Goal: Navigation & Orientation: Find specific page/section

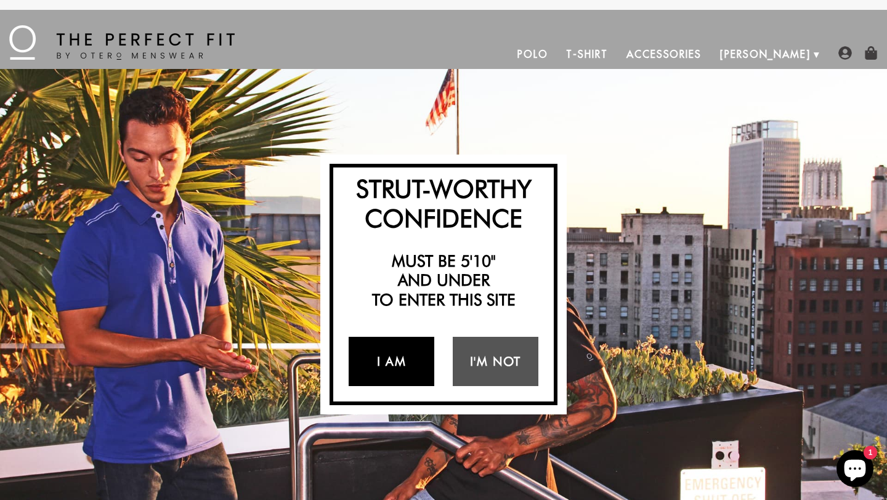
click at [406, 362] on link "I Am" at bounding box center [392, 361] width 86 height 49
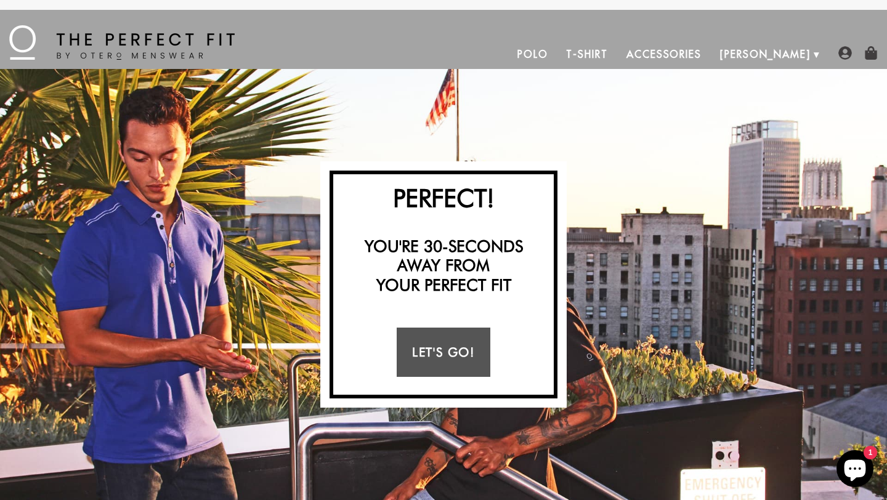
click at [617, 57] on link "T-Shirt" at bounding box center [587, 54] width 60 height 30
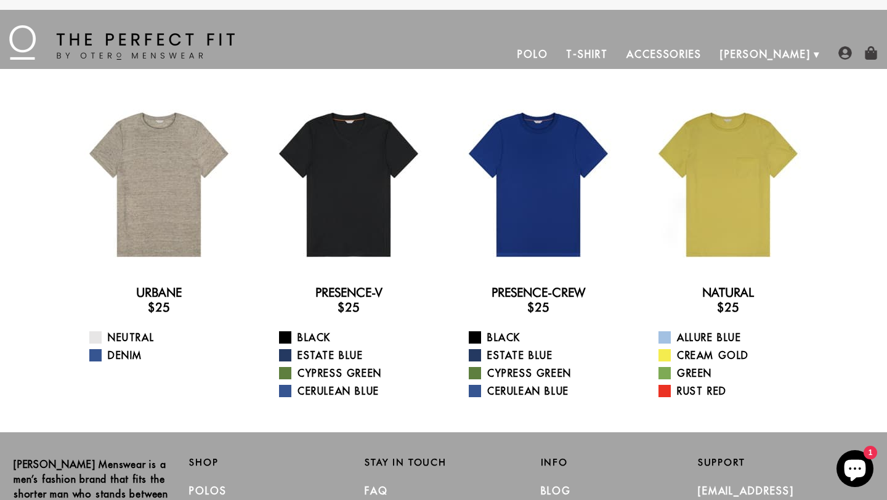
click at [558, 56] on link "Polo" at bounding box center [532, 54] width 49 height 30
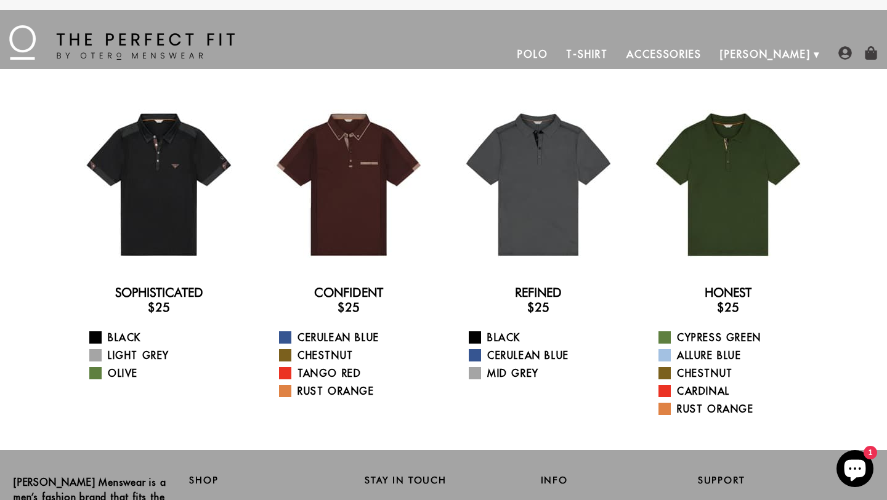
click at [711, 52] on link "Accessories" at bounding box center [664, 54] width 94 height 30
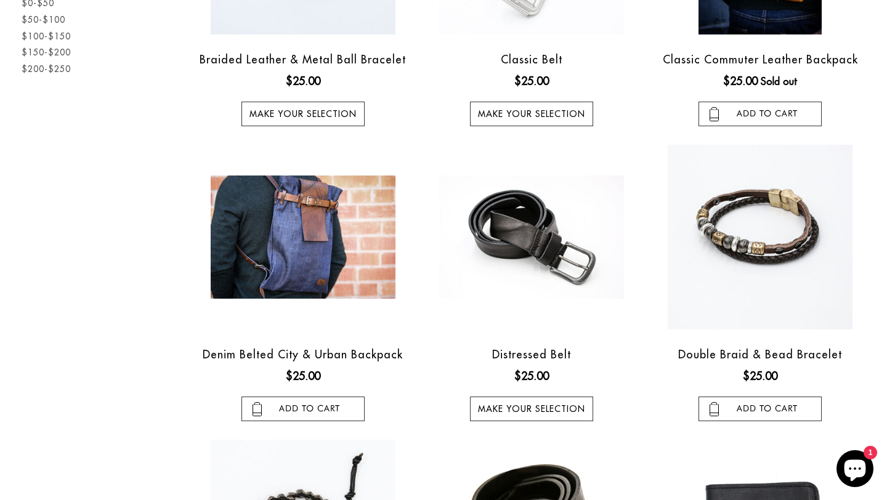
scroll to position [394, 0]
